Goal: Information Seeking & Learning: Find specific fact

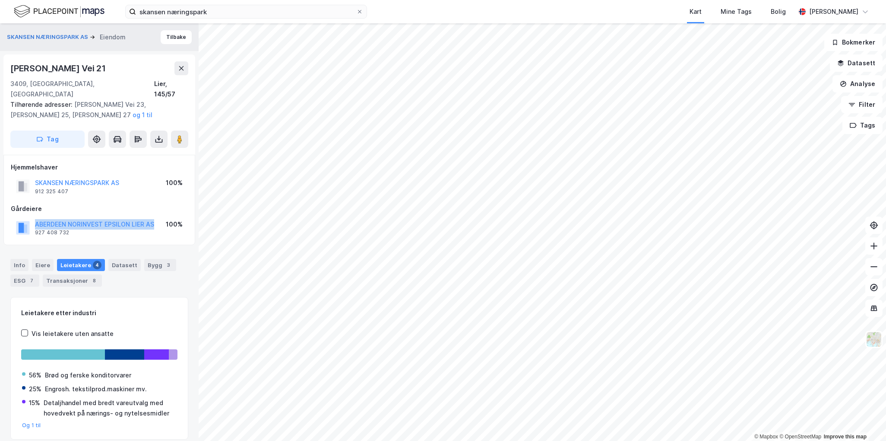
scroll to position [10, 0]
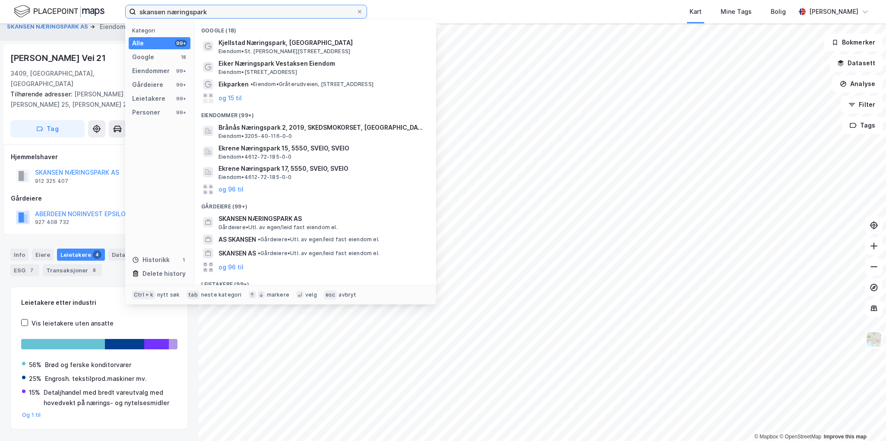
click at [245, 11] on input "skansen næringspark" at bounding box center [246, 11] width 220 height 13
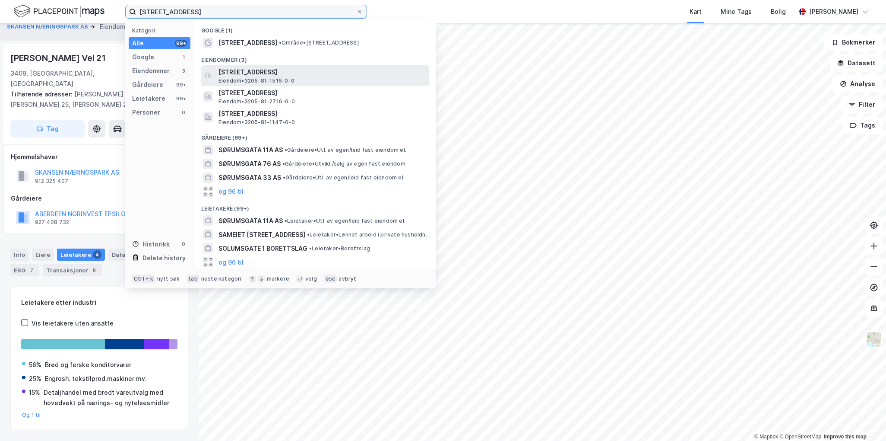
type input "[STREET_ADDRESS]"
click at [312, 72] on span "[STREET_ADDRESS]" at bounding box center [322, 72] width 207 height 10
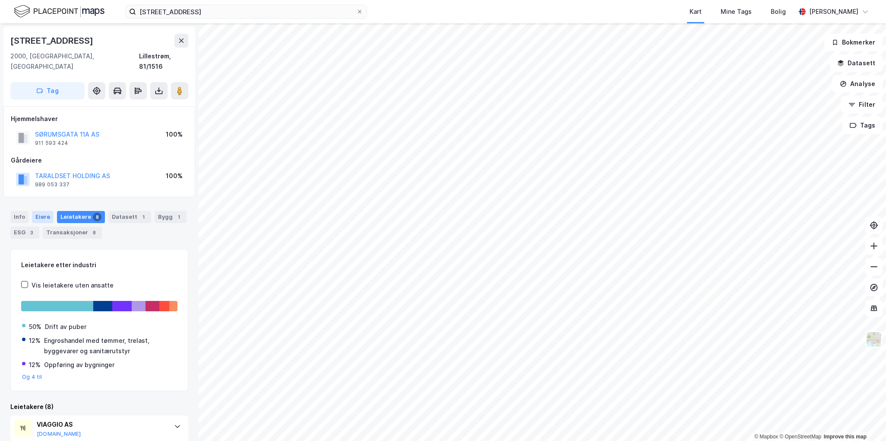
click at [43, 211] on div "Eiere" at bounding box center [43, 217] width 22 height 12
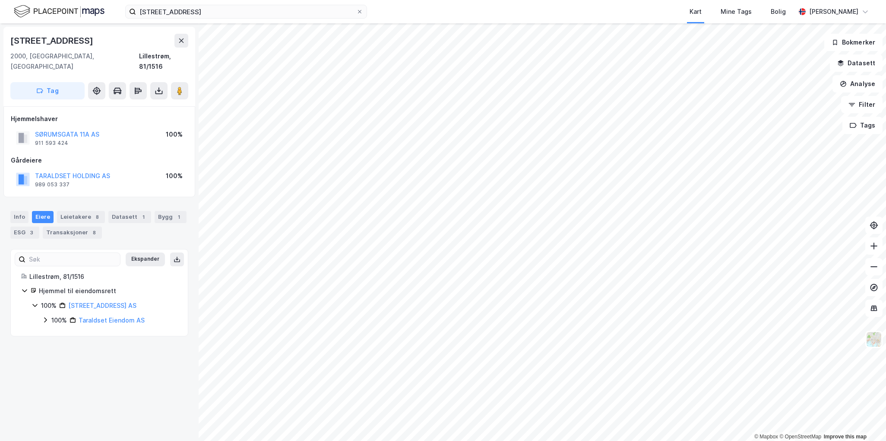
click at [51, 315] on div "100%" at bounding box center [59, 320] width 16 height 10
click at [58, 331] on icon at bounding box center [55, 334] width 7 height 7
click at [56, 333] on icon at bounding box center [55, 334] width 5 height 3
click at [63, 330] on div "100%" at bounding box center [70, 335] width 16 height 10
click at [57, 333] on icon at bounding box center [55, 334] width 5 height 3
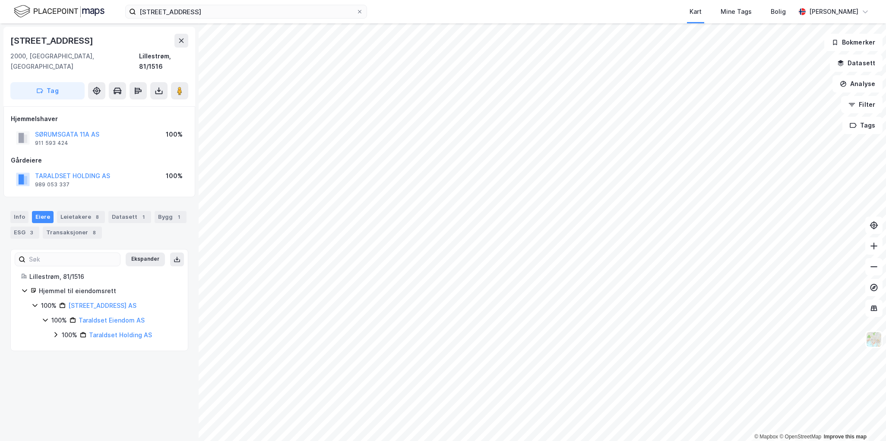
click at [49, 315] on div "100% [PERSON_NAME] AS" at bounding box center [110, 320] width 136 height 10
click at [38, 300] on div "100% Sørumsgata 11a AS" at bounding box center [105, 305] width 146 height 10
